Goal: Download file/media

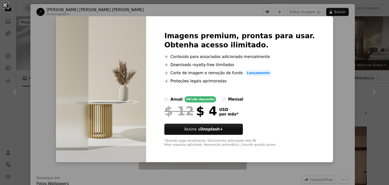
scroll to position [455, 0]
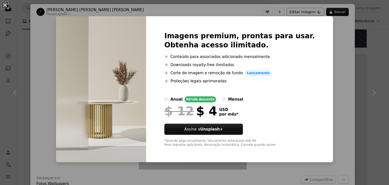
drag, startPoint x: 336, startPoint y: 42, endPoint x: 318, endPoint y: 10, distance: 36.8
click at [336, 42] on div "An X shape Imagens premium, prontas para usar. Obtenha acesso ilimitado. A plus…" at bounding box center [194, 92] width 389 height 185
